Goal: Information Seeking & Learning: Learn about a topic

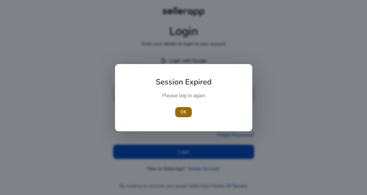
type input "**********"
drag, startPoint x: 185, startPoint y: 113, endPoint x: 195, endPoint y: 110, distance: 10.6
click at [186, 113] on span "OK" at bounding box center [183, 112] width 6 height 7
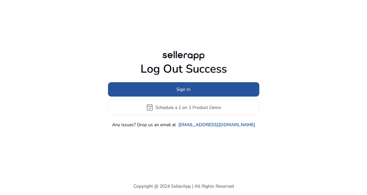
click at [203, 92] on span at bounding box center [183, 89] width 151 height 15
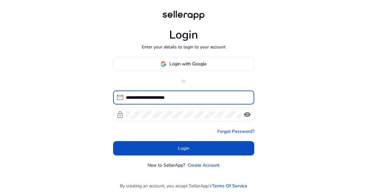
click at [202, 98] on input "**********" at bounding box center [187, 97] width 123 height 7
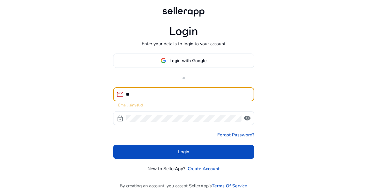
type input "**********"
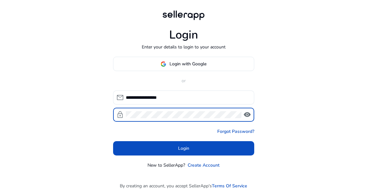
click button "Login" at bounding box center [183, 148] width 141 height 14
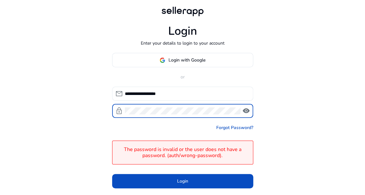
click at [124, 114] on div "lock visibility" at bounding box center [182, 111] width 141 height 14
click button "Login" at bounding box center [182, 181] width 141 height 14
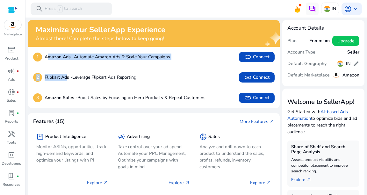
drag, startPoint x: 49, startPoint y: 64, endPoint x: 61, endPoint y: 88, distance: 26.9
click at [65, 87] on div "1 Amazon Ads - Automate Amazon Ads & Scale Your Campaigns link Connect 2 Flipka…" at bounding box center [154, 77] width 252 height 61
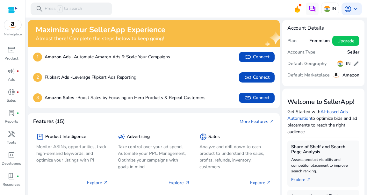
drag, startPoint x: 60, startPoint y: 89, endPoint x: 64, endPoint y: 87, distance: 4.3
click at [61, 89] on div "3 Amazon Sales - Boost Sales by Focusing on Hero Products & Repeat Customers li…" at bounding box center [154, 98] width 252 height 20
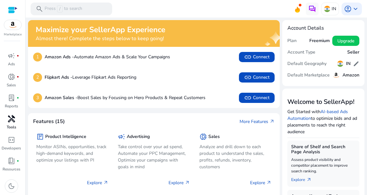
click at [13, 121] on span "handyman" at bounding box center [12, 119] width 8 height 8
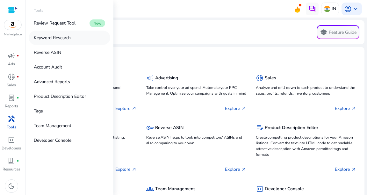
click at [65, 39] on p "Keyword Research" at bounding box center [52, 37] width 37 height 7
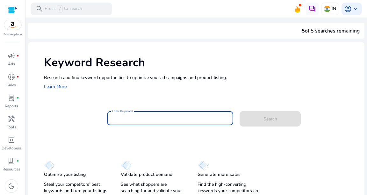
click at [136, 119] on input "Enter Keyword" at bounding box center [170, 118] width 116 height 7
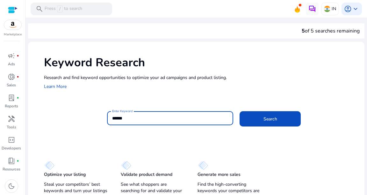
type input "******"
click at [240, 111] on button "Search" at bounding box center [270, 118] width 61 height 15
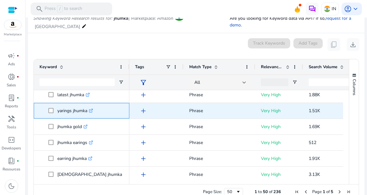
drag, startPoint x: 88, startPoint y: 103, endPoint x: 56, endPoint y: 103, distance: 31.2
click at [56, 104] on span "yarings jhumka .st0{fill:#2c8af8}" at bounding box center [85, 110] width 75 height 13
copy span "yarings jhumka"
click at [105, 106] on span "yarings jhumka .st0{fill:#2c8af8}" at bounding box center [85, 110] width 75 height 13
click at [53, 106] on span "yarings jhumka .st0{fill:#2c8af8}" at bounding box center [85, 110] width 75 height 13
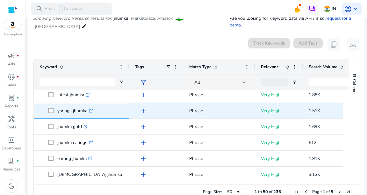
click at [76, 104] on p "yarings jhumka .st0{fill:#2c8af8}" at bounding box center [75, 110] width 36 height 13
drag, startPoint x: 57, startPoint y: 104, endPoint x: 87, endPoint y: 106, distance: 29.4
click at [87, 106] on p "yarings jhumka .st0{fill:#2c8af8}" at bounding box center [75, 110] width 36 height 13
copy p "yarings jhumka"
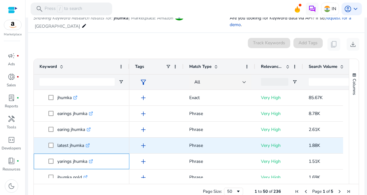
scroll to position [77, 0]
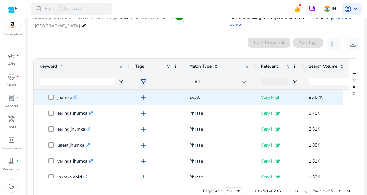
click at [71, 91] on p "jhumka .st0{fill:#2c8af8}" at bounding box center [67, 97] width 20 height 13
copy p "jhumka"
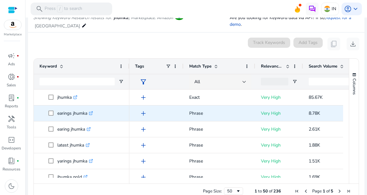
click at [76, 107] on p "earings jhumka .st0{fill:#2c8af8}" at bounding box center [75, 113] width 36 height 13
copy p "earings jhumka"
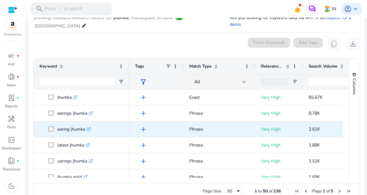
click at [75, 123] on p "earing jhumka .st0{fill:#2c8af8}" at bounding box center [73, 129] width 33 height 13
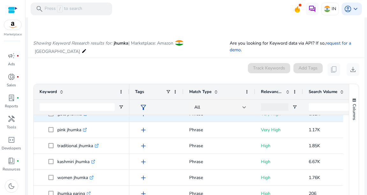
scroll to position [153, 0]
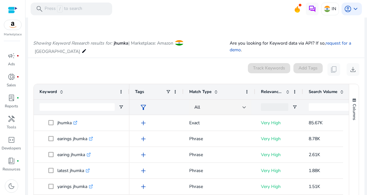
click at [192, 89] on span "Match Type" at bounding box center [200, 92] width 22 height 6
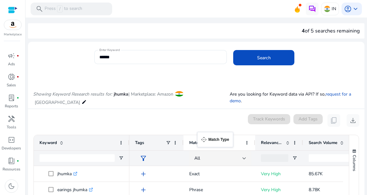
drag, startPoint x: 187, startPoint y: 135, endPoint x: 198, endPoint y: 136, distance: 10.9
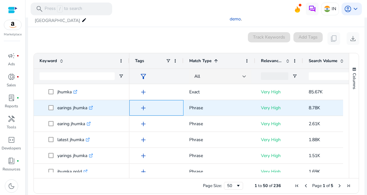
click at [144, 104] on span "add" at bounding box center [144, 108] width 8 height 8
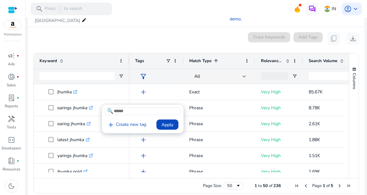
click at [146, 112] on input at bounding box center [143, 111] width 77 height 8
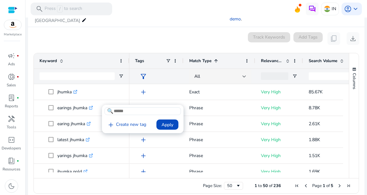
click at [150, 100] on div at bounding box center [183, 97] width 367 height 195
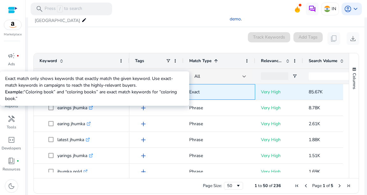
drag, startPoint x: 205, startPoint y: 83, endPoint x: 189, endPoint y: 84, distance: 16.6
click at [189, 84] on div "Exact" at bounding box center [220, 92] width 72 height 16
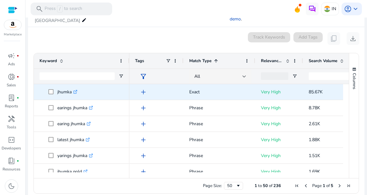
copy p "Exact"
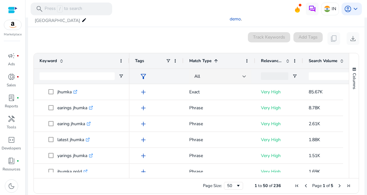
click at [162, 32] on div "0 keyword(s) selected Track Keywords Add Tags content_copy download" at bounding box center [196, 38] width 326 height 13
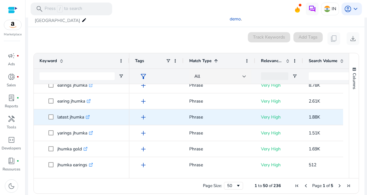
scroll to position [26, 0]
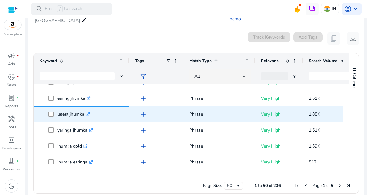
drag, startPoint x: 83, startPoint y: 108, endPoint x: 55, endPoint y: 107, distance: 28.4
click at [55, 108] on span "latest jhumka .st0{fill:#2c8af8}" at bounding box center [85, 114] width 75 height 13
copy span "latest jhumka"
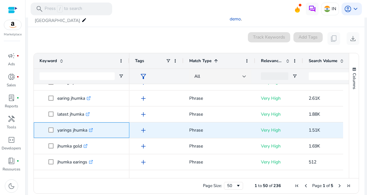
drag, startPoint x: 57, startPoint y: 124, endPoint x: 86, endPoint y: 125, distance: 29.0
click at [86, 125] on p "yarings jhumka .st0{fill:#2c8af8}" at bounding box center [75, 130] width 36 height 13
copy p "yarings jhumka"
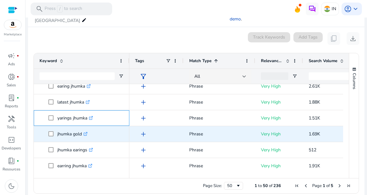
scroll to position [51, 0]
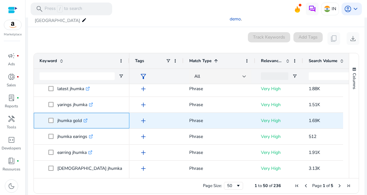
drag, startPoint x: 56, startPoint y: 113, endPoint x: 82, endPoint y: 115, distance: 25.2
click at [82, 115] on span "jhumka gold .st0{fill:#2c8af8}" at bounding box center [85, 120] width 75 height 13
copy span "jhumka gold"
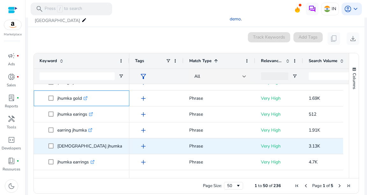
scroll to position [77, 0]
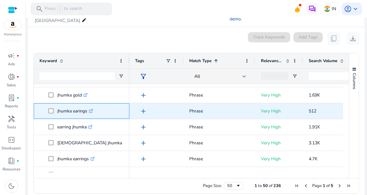
drag, startPoint x: 55, startPoint y: 105, endPoint x: 87, endPoint y: 109, distance: 32.1
click at [87, 109] on span "jhumka earings .st0{fill:#2c8af8}" at bounding box center [85, 111] width 75 height 13
copy span "jhumka earings"
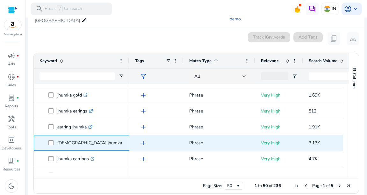
drag, startPoint x: 57, startPoint y: 135, endPoint x: 84, endPoint y: 138, distance: 27.9
click at [84, 138] on span "[DEMOGRAPHIC_DATA] jhumka .st0{fill:#2c8af8}" at bounding box center [85, 142] width 75 height 13
copy span "[DEMOGRAPHIC_DATA] jhumka"
click at [39, 140] on div "[DEMOGRAPHIC_DATA] jhumka .st0{fill:#2c8af8}" at bounding box center [82, 143] width 96 height 16
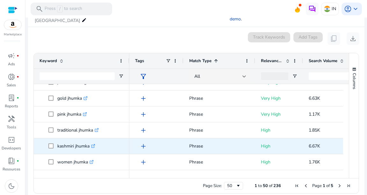
scroll to position [179, 0]
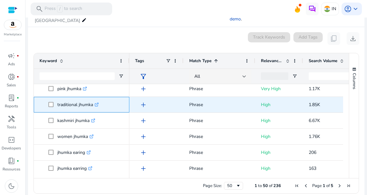
drag, startPoint x: 57, startPoint y: 98, endPoint x: 93, endPoint y: 101, distance: 36.2
click at [93, 101] on p "traditional jhumka .st0{fill:#2c8af8}" at bounding box center [77, 104] width 41 height 13
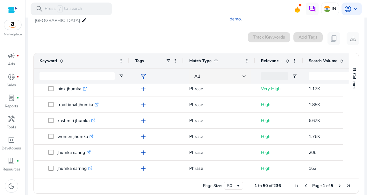
click at [65, 33] on div "0 keyword(s) selected Track Keywords Add Tags content_copy download" at bounding box center [196, 38] width 326 height 13
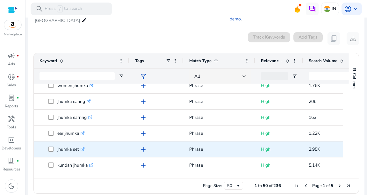
scroll to position [255, 0]
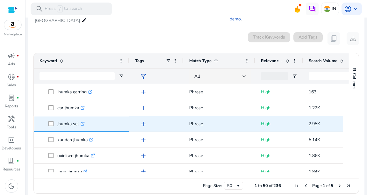
drag, startPoint x: 56, startPoint y: 117, endPoint x: 79, endPoint y: 119, distance: 22.8
click at [79, 119] on span "jhumka set .st0{fill:#2c8af8}" at bounding box center [85, 123] width 75 height 13
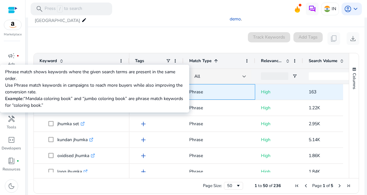
drag, startPoint x: 185, startPoint y: 84, endPoint x: 205, endPoint y: 85, distance: 19.8
click at [205, 85] on div "Phrase" at bounding box center [220, 92] width 72 height 16
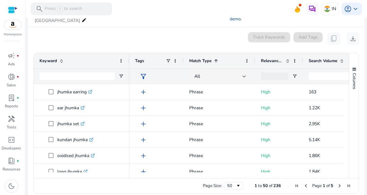
click at [214, 58] on span at bounding box center [216, 60] width 5 height 5
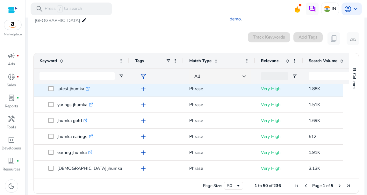
scroll to position [0, 0]
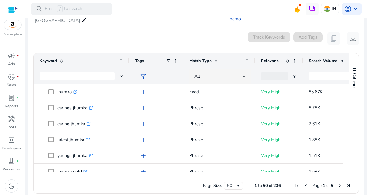
click at [215, 56] on div "Match Type" at bounding box center [215, 61] width 53 height 12
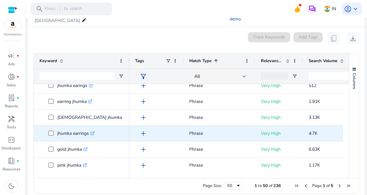
scroll to position [154, 0]
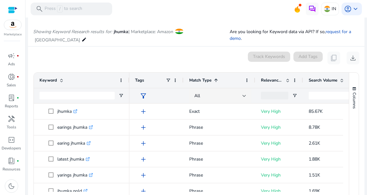
scroll to position [56, 0]
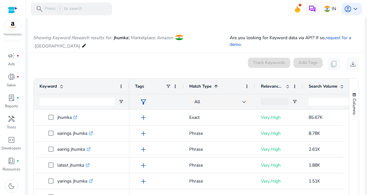
click at [215, 84] on span at bounding box center [216, 86] width 5 height 5
click at [200, 99] on span "All" at bounding box center [197, 102] width 6 height 6
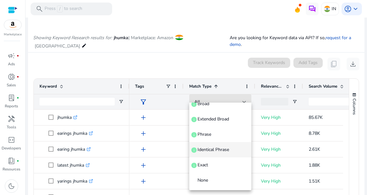
scroll to position [5, 0]
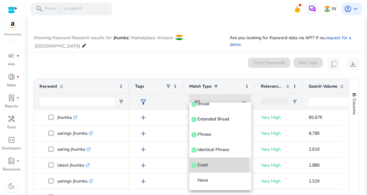
click at [210, 165] on span "Exact info" at bounding box center [220, 165] width 52 height 6
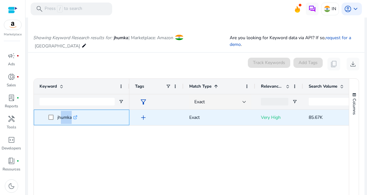
drag, startPoint x: 70, startPoint y: 112, endPoint x: 59, endPoint y: 110, distance: 11.6
click at [59, 111] on p "jhumka .st0{fill:#2c8af8}" at bounding box center [67, 117] width 20 height 13
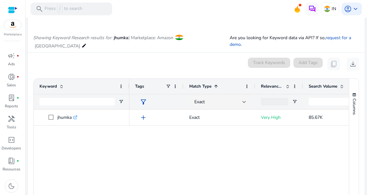
click at [73, 120] on div "jhumka .st0{fill:#2c8af8} add Exact Very High 85.67K ₹3 - ₹6" at bounding box center [191, 154] width 315 height 88
click at [205, 99] on span "Exact" at bounding box center [199, 102] width 11 height 6
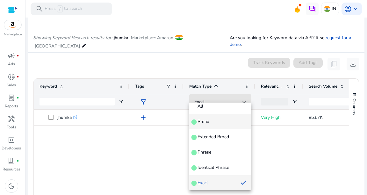
click at [199, 122] on span "Broad" at bounding box center [204, 122] width 12 height 6
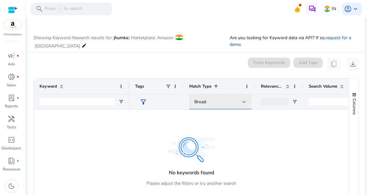
click at [211, 99] on div "Broad" at bounding box center [218, 102] width 48 height 7
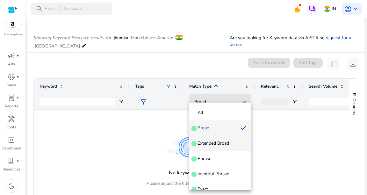
click at [217, 150] on mat-option "Extended Broad info" at bounding box center [220, 143] width 62 height 15
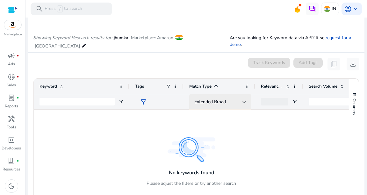
click at [226, 99] on span "Extended Broad" at bounding box center [210, 102] width 32 height 6
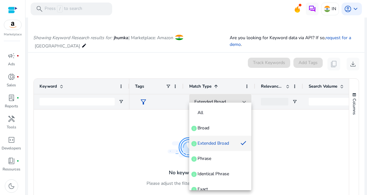
click at [222, 172] on span "Identical Phrase" at bounding box center [214, 174] width 32 height 6
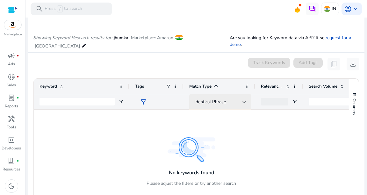
drag, startPoint x: 232, startPoint y: 92, endPoint x: 228, endPoint y: 99, distance: 8.6
click at [231, 99] on div "Identical Phrase" at bounding box center [218, 102] width 48 height 7
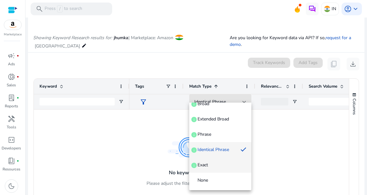
click at [219, 164] on span "Exact info" at bounding box center [220, 165] width 52 height 6
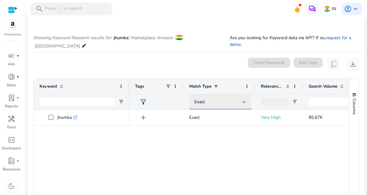
click at [224, 99] on div "Exact" at bounding box center [218, 102] width 48 height 7
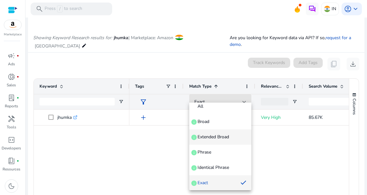
click at [214, 139] on span "Extended Broad" at bounding box center [214, 137] width 32 height 6
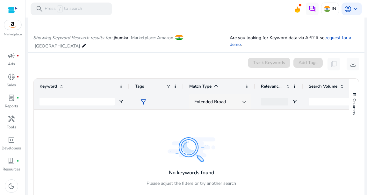
drag, startPoint x: 223, startPoint y: 85, endPoint x: 222, endPoint y: 96, distance: 10.9
click at [223, 89] on div "Tags Relevance Score Search Volume CPC 1" at bounding box center [343, 94] width 429 height 31
click at [222, 99] on span "Extended Broad" at bounding box center [210, 102] width 32 height 6
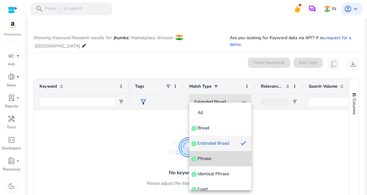
click at [220, 163] on mat-option "Phrase info" at bounding box center [220, 158] width 62 height 15
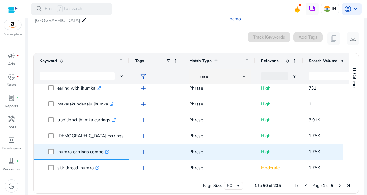
drag, startPoint x: 56, startPoint y: 145, endPoint x: 104, endPoint y: 149, distance: 48.3
click at [104, 149] on span "jhumka earrings combo .st0{fill:#2c8af8}" at bounding box center [85, 151] width 75 height 13
copy span "jhumka earrings combo"
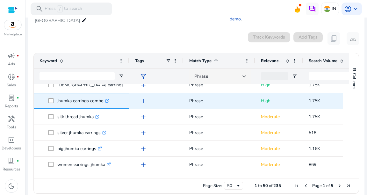
scroll to position [657, 0]
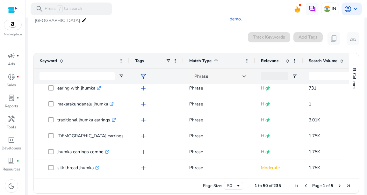
click at [28, 122] on mat-card "0 keyword(s) selected Track Keywords Add Tags content_copy download Press SPACE…" at bounding box center [196, 114] width 337 height 175
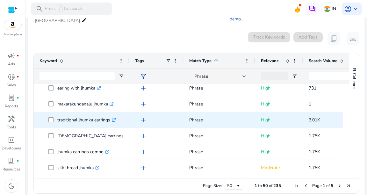
click at [57, 113] on span at bounding box center [52, 119] width 9 height 13
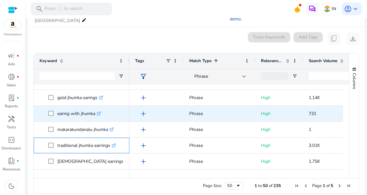
scroll to position [606, 0]
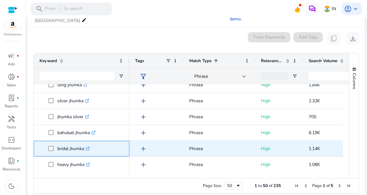
drag, startPoint x: 56, startPoint y: 141, endPoint x: 83, endPoint y: 143, distance: 27.2
click at [83, 143] on span "bridal jhumka .st0{fill:#2c8af8}" at bounding box center [85, 148] width 75 height 13
copy span "bridal jhumka"
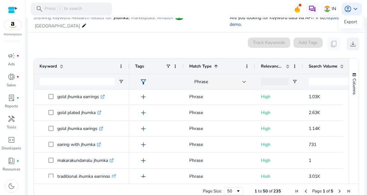
click at [350, 40] on span "download" at bounding box center [353, 44] width 8 height 8
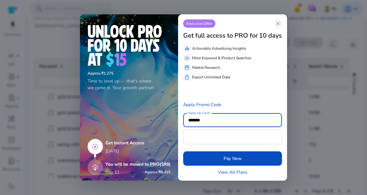
click at [277, 29] on div "Get full access to PRO for 10 days" at bounding box center [232, 35] width 99 height 14
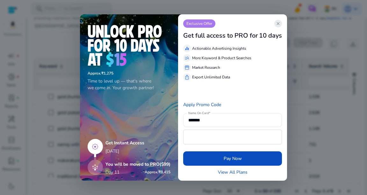
click at [279, 23] on span "close" at bounding box center [278, 23] width 5 height 5
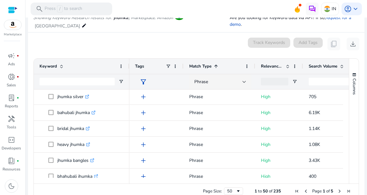
click at [332, 40] on app-icon-holder "content_copy" at bounding box center [334, 44] width 13 height 13
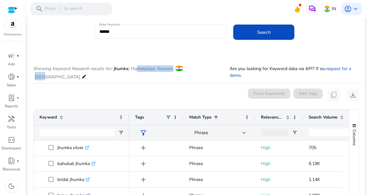
drag, startPoint x: 137, startPoint y: 70, endPoint x: 198, endPoint y: 73, distance: 61.0
click at [198, 73] on p "Showing Keyword Research results for: jhumka | Marketplace: Amazon India edit" at bounding box center [131, 72] width 197 height 15
drag, startPoint x: 198, startPoint y: 76, endPoint x: 199, endPoint y: 70, distance: 5.6
click at [198, 76] on div "Showing Keyword Research results for: jhumka | Marketplace: Amazon India edit A…" at bounding box center [196, 66] width 337 height 33
click at [87, 73] on mat-icon "edit" at bounding box center [84, 77] width 5 height 8
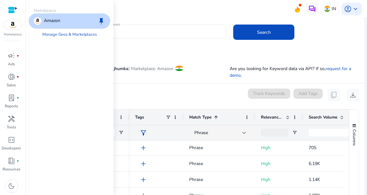
drag, startPoint x: 168, startPoint y: 83, endPoint x: 108, endPoint y: 88, distance: 60.7
click at [168, 89] on div "0 keyword(s) selected Track Keywords Add Tags content_copy download" at bounding box center [196, 95] width 326 height 13
click at [12, 62] on p "Ads" at bounding box center [11, 64] width 7 height 6
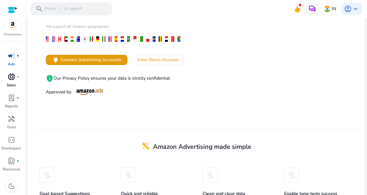
click at [13, 78] on span "donut_small" at bounding box center [12, 77] width 8 height 8
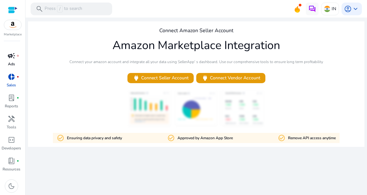
click at [16, 58] on div "campaign fiber_manual_record" at bounding box center [12, 56] width 18 height 10
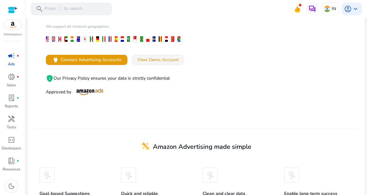
click at [157, 62] on span "View Demo Account" at bounding box center [157, 59] width 41 height 7
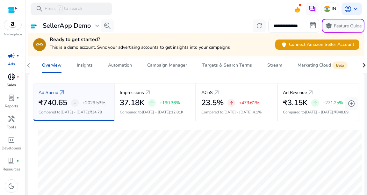
click at [15, 80] on div "donut_small fiber_manual_record" at bounding box center [12, 77] width 18 height 10
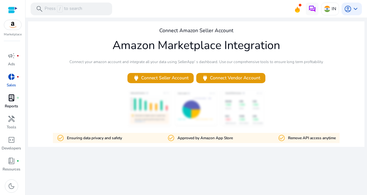
click at [13, 97] on span "lab_profile" at bounding box center [12, 98] width 8 height 8
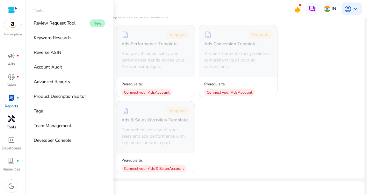
click at [14, 122] on span "handyman" at bounding box center [12, 119] width 8 height 8
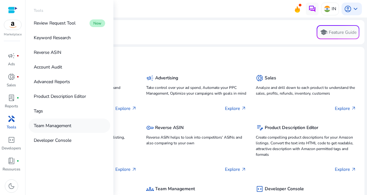
click at [77, 122] on link "Team Management" at bounding box center [70, 126] width 82 height 14
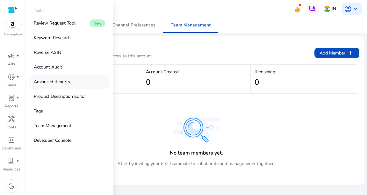
click at [71, 76] on link "Advanced Reports" at bounding box center [70, 82] width 82 height 14
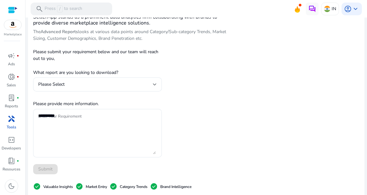
scroll to position [51, 0]
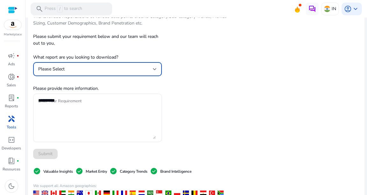
click at [139, 69] on div "Please Select" at bounding box center [95, 69] width 115 height 7
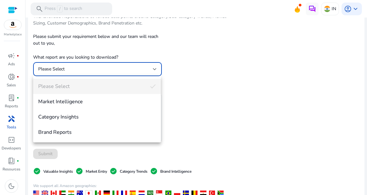
click at [195, 128] on div at bounding box center [183, 97] width 367 height 195
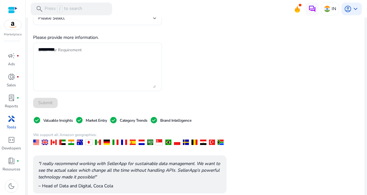
click at [54, 71] on textarea "Enter Your Requirement" at bounding box center [97, 67] width 118 height 42
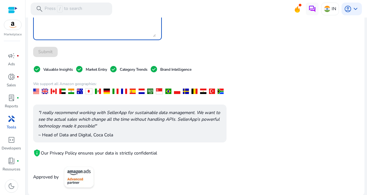
scroll to position [26, 0]
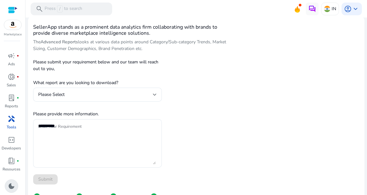
click at [11, 184] on span "dark_mode" at bounding box center [12, 186] width 8 height 8
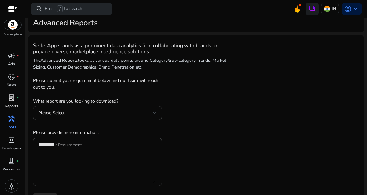
scroll to position [0, 0]
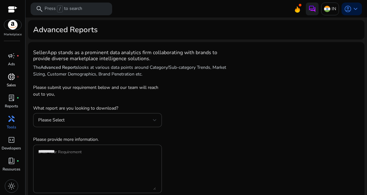
click at [14, 73] on span "donut_small" at bounding box center [12, 77] width 8 height 8
